Goal: Information Seeking & Learning: Understand process/instructions

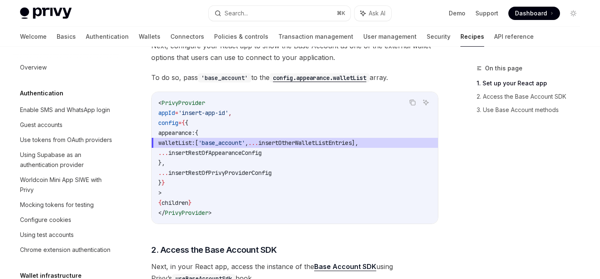
scroll to position [1109, 0]
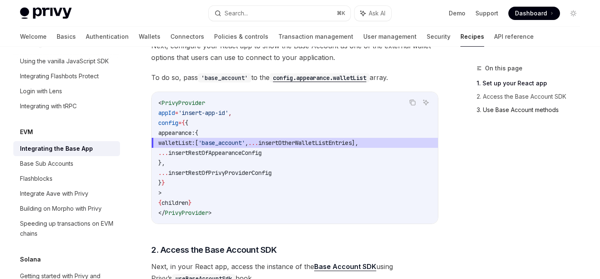
click at [518, 107] on link "3. Use Base Account methods" at bounding box center [532, 109] width 110 height 13
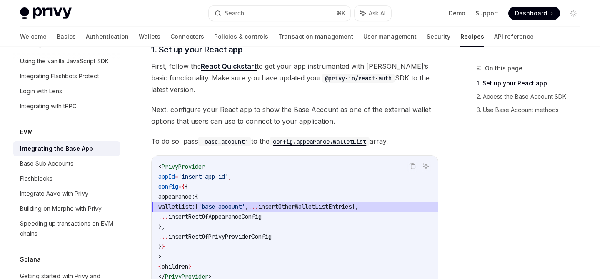
scroll to position [139, 0]
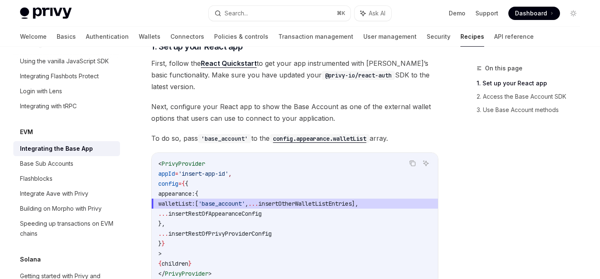
click at [260, 158] on div "< PrivyProvider appId = 'insert-app-id' , config = { { appearance: { walletList…" at bounding box center [295, 219] width 286 height 132
click at [333, 95] on div "The Base App is an ERC-4337-compatible smart wallet by Coinbase that users can …" at bounding box center [294, 229] width 287 height 527
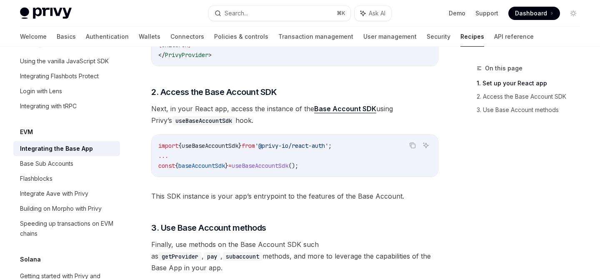
scroll to position [359, 0]
click at [238, 115] on span "Next, in your React app, access the instance of the Base Account SDK using Priv…" at bounding box center [294, 113] width 287 height 23
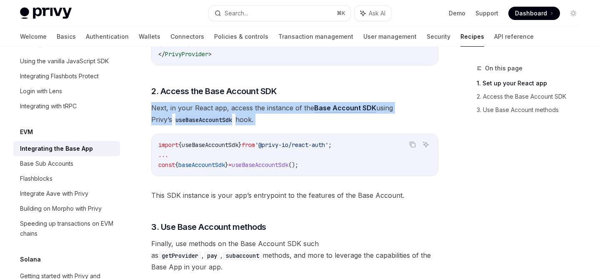
click at [238, 115] on span "Next, in your React app, access the instance of the Base Account SDK using Priv…" at bounding box center [294, 113] width 287 height 23
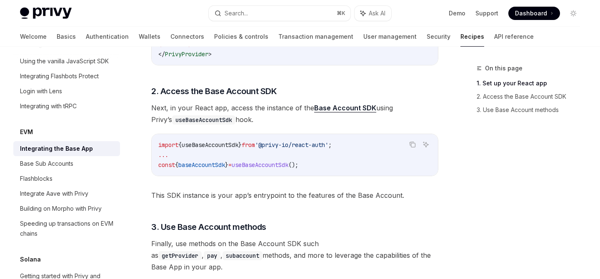
click at [258, 124] on span "Next, in your React app, access the instance of the Base Account SDK using Priv…" at bounding box center [294, 113] width 287 height 23
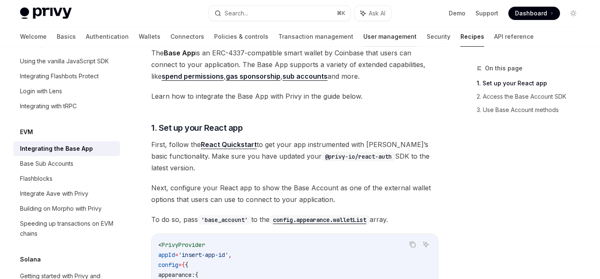
scroll to position [52, 0]
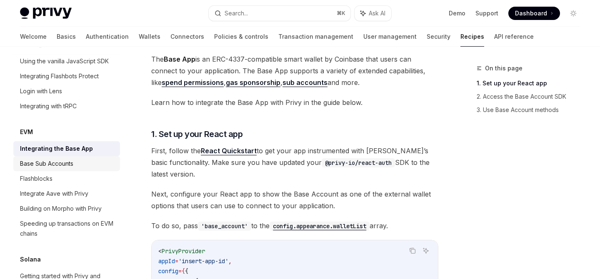
click at [74, 159] on div "Base Sub Accounts" at bounding box center [67, 164] width 95 height 10
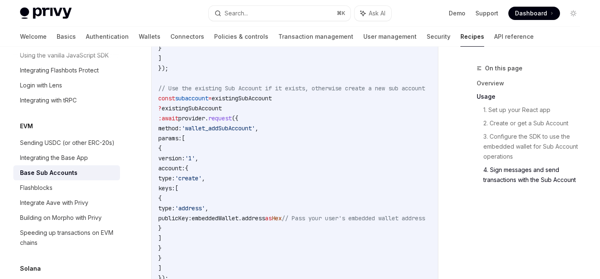
scroll to position [823, 0]
